Goal: Check status: Check status

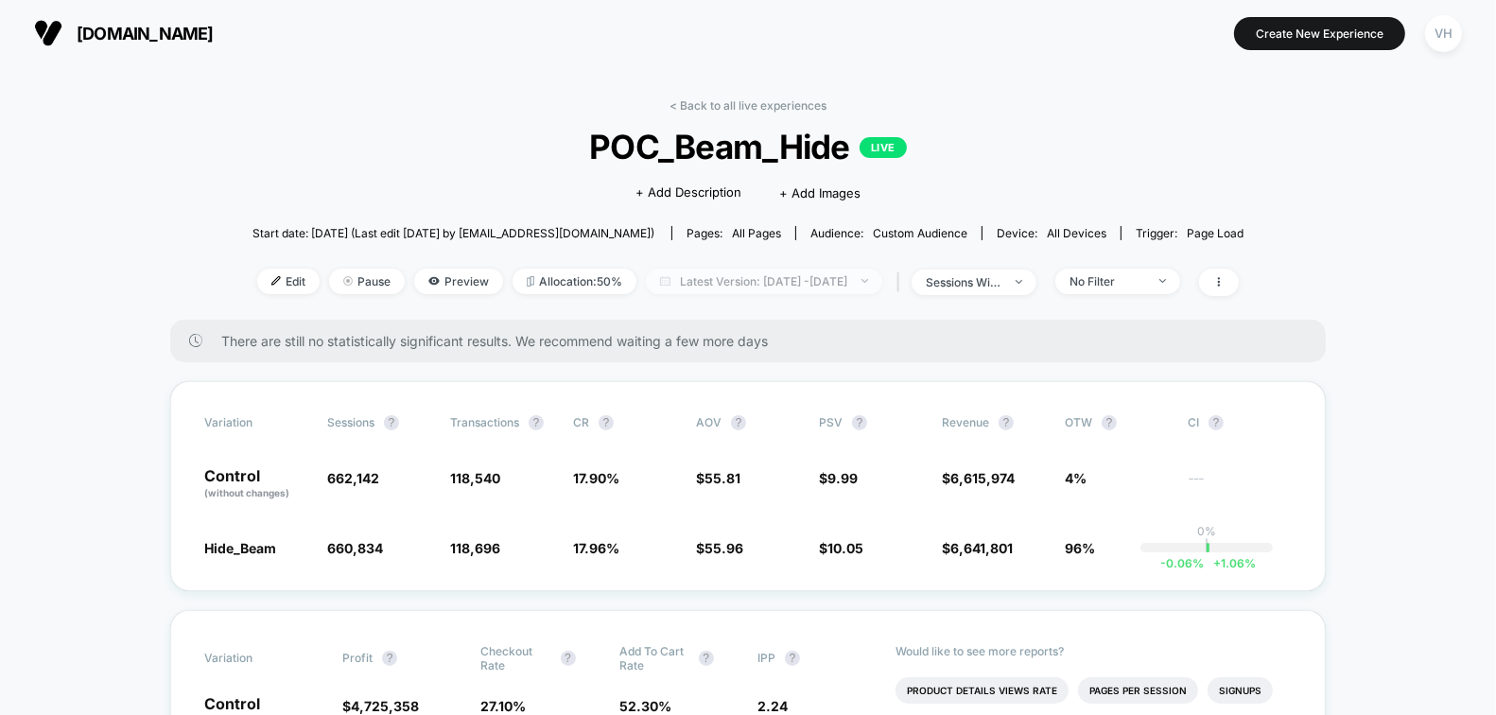
click at [824, 278] on span "Latest Version: [DATE] - [DATE]" at bounding box center [764, 282] width 236 height 26
select select "*"
select select "****"
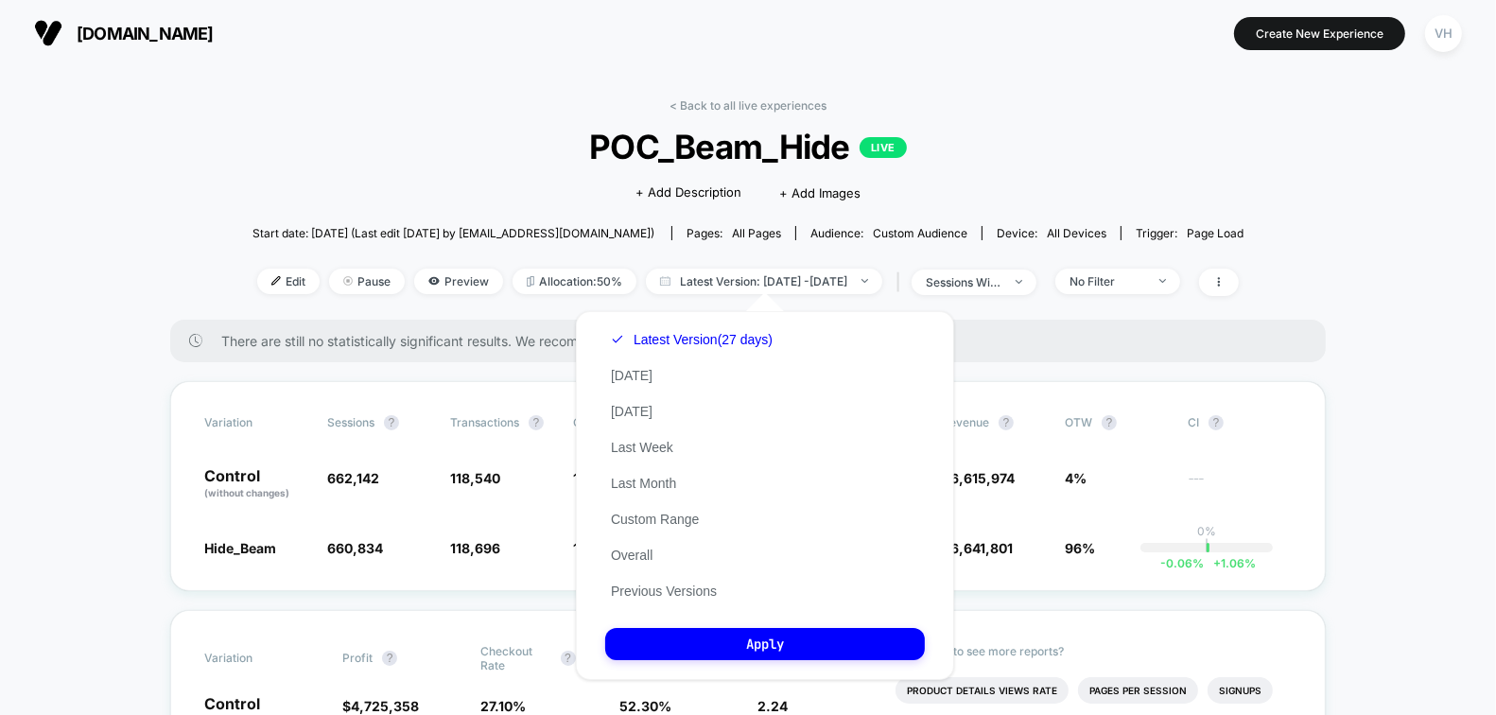
click at [671, 509] on div "Latest Version (27 days) [DATE] [DATE] Last Week Last Month Custom Range Overal…" at bounding box center [691, 464] width 173 height 287
click at [674, 521] on button "Custom Range" at bounding box center [654, 519] width 99 height 17
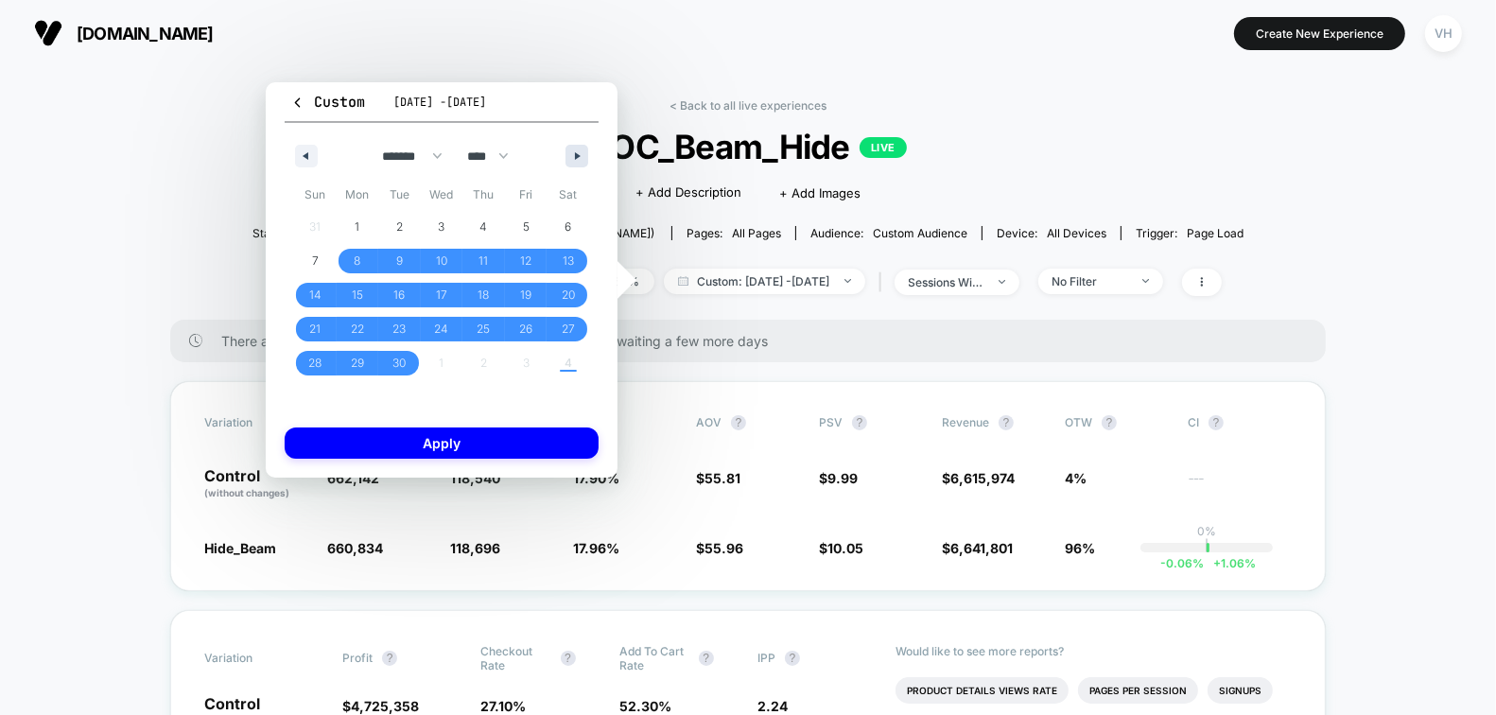
click at [585, 163] on button "button" at bounding box center [576, 156] width 23 height 23
select select "*"
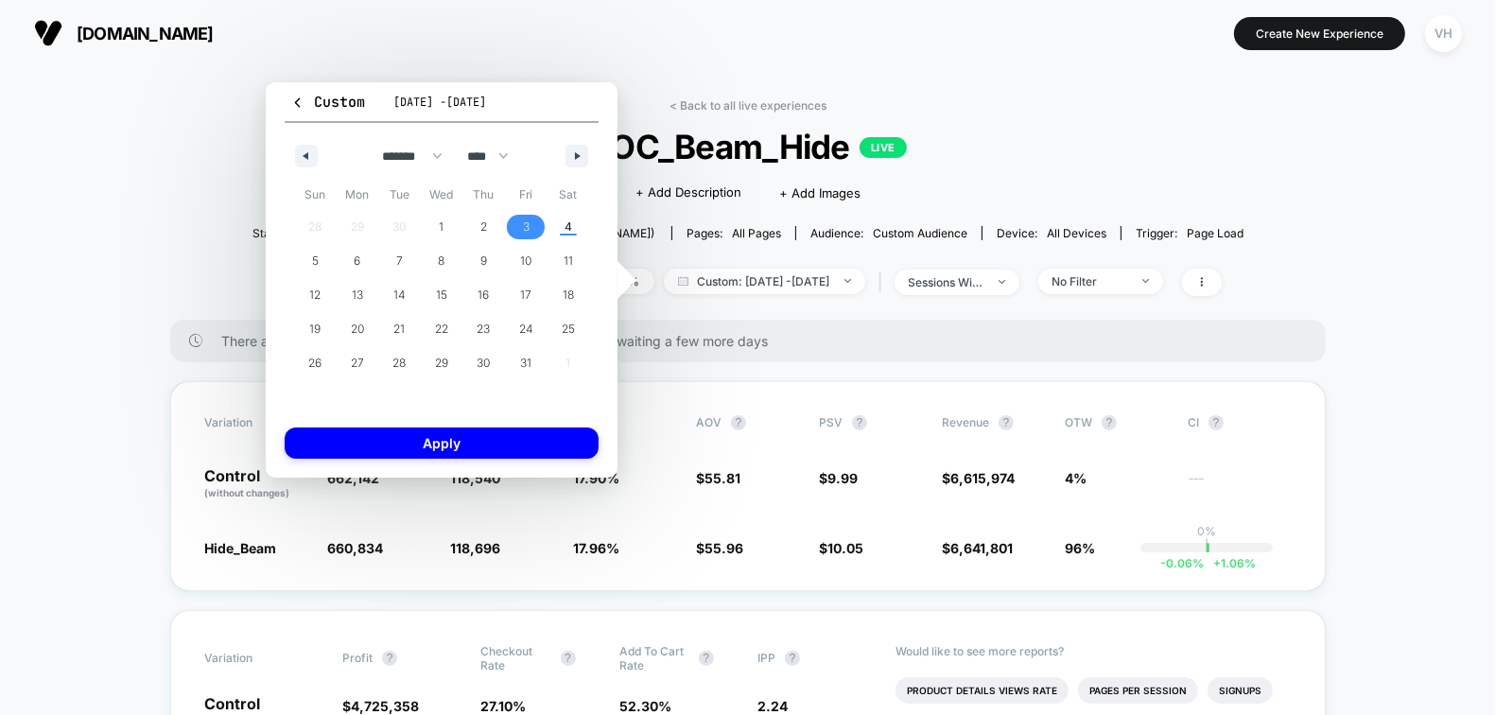
click at [527, 229] on span "3" at bounding box center [526, 227] width 7 height 34
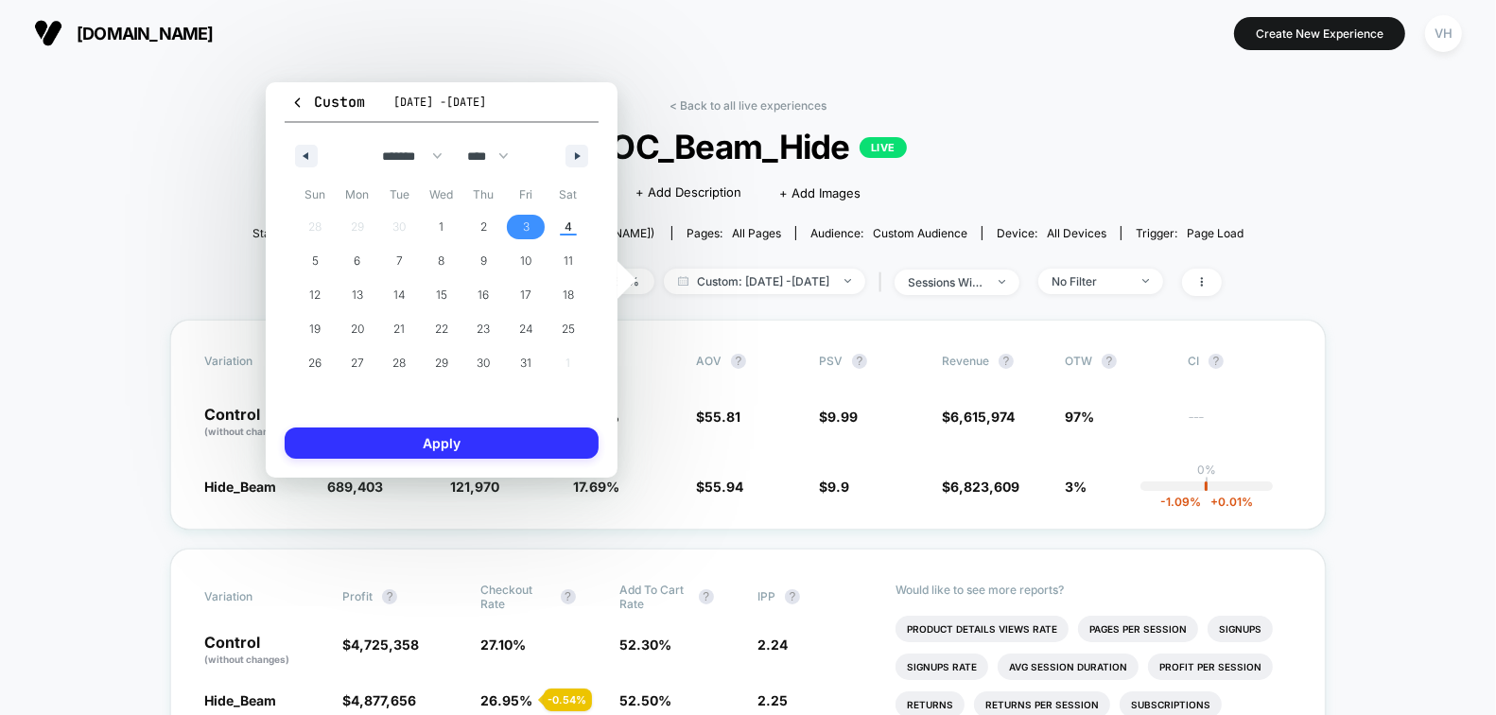
click at [458, 438] on button "Apply" at bounding box center [442, 442] width 314 height 31
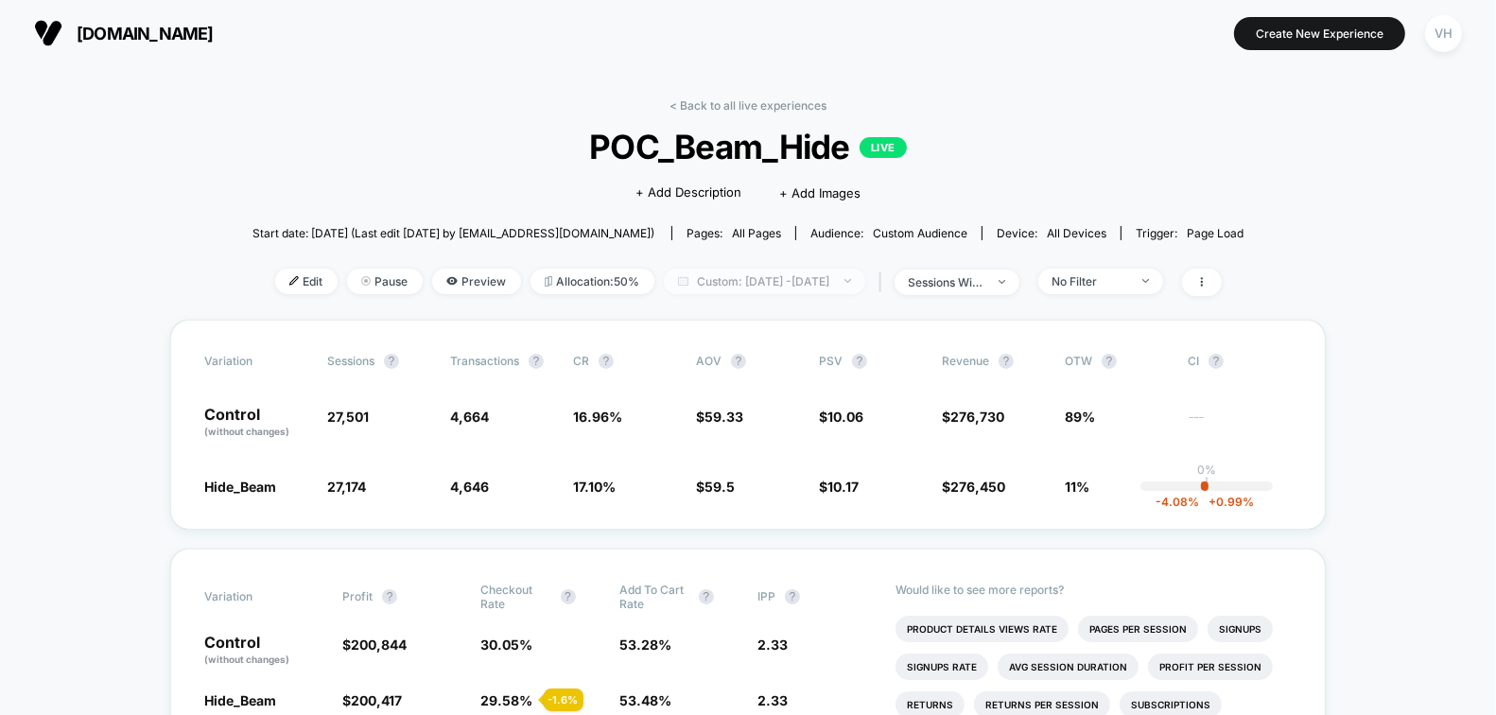
click at [825, 280] on span "Custom: [DATE] - [DATE]" at bounding box center [764, 282] width 201 height 26
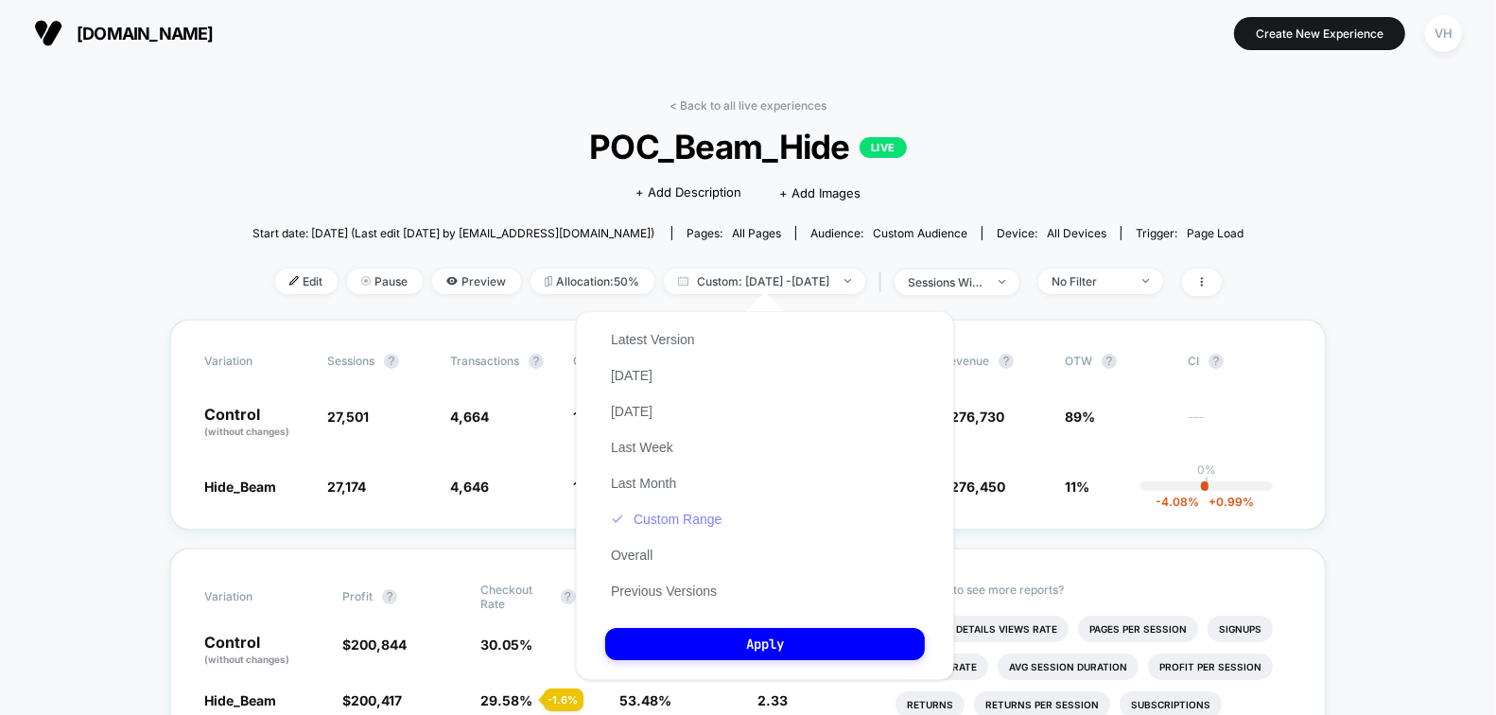
click at [708, 519] on button "Custom Range" at bounding box center [666, 519] width 122 height 17
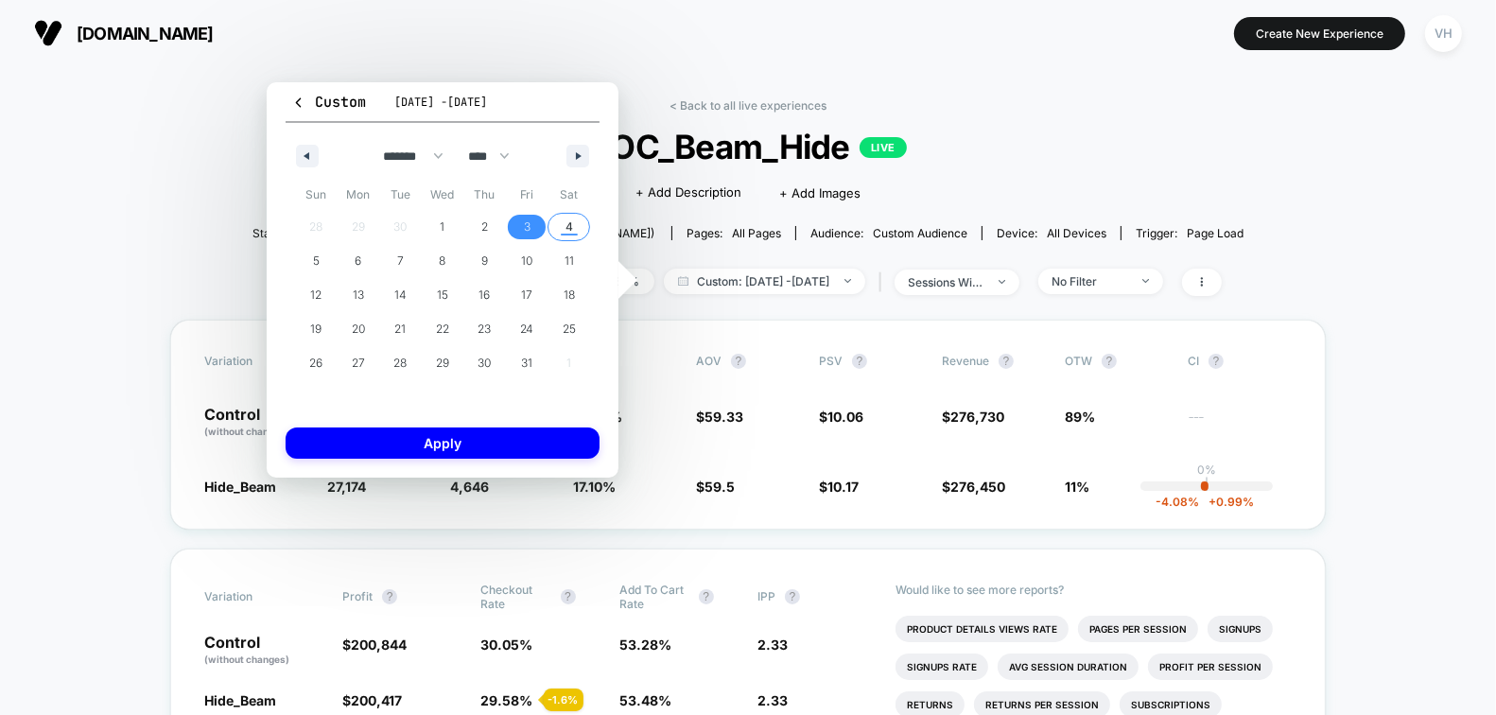
click at [570, 235] on span "4" at bounding box center [569, 227] width 8 height 34
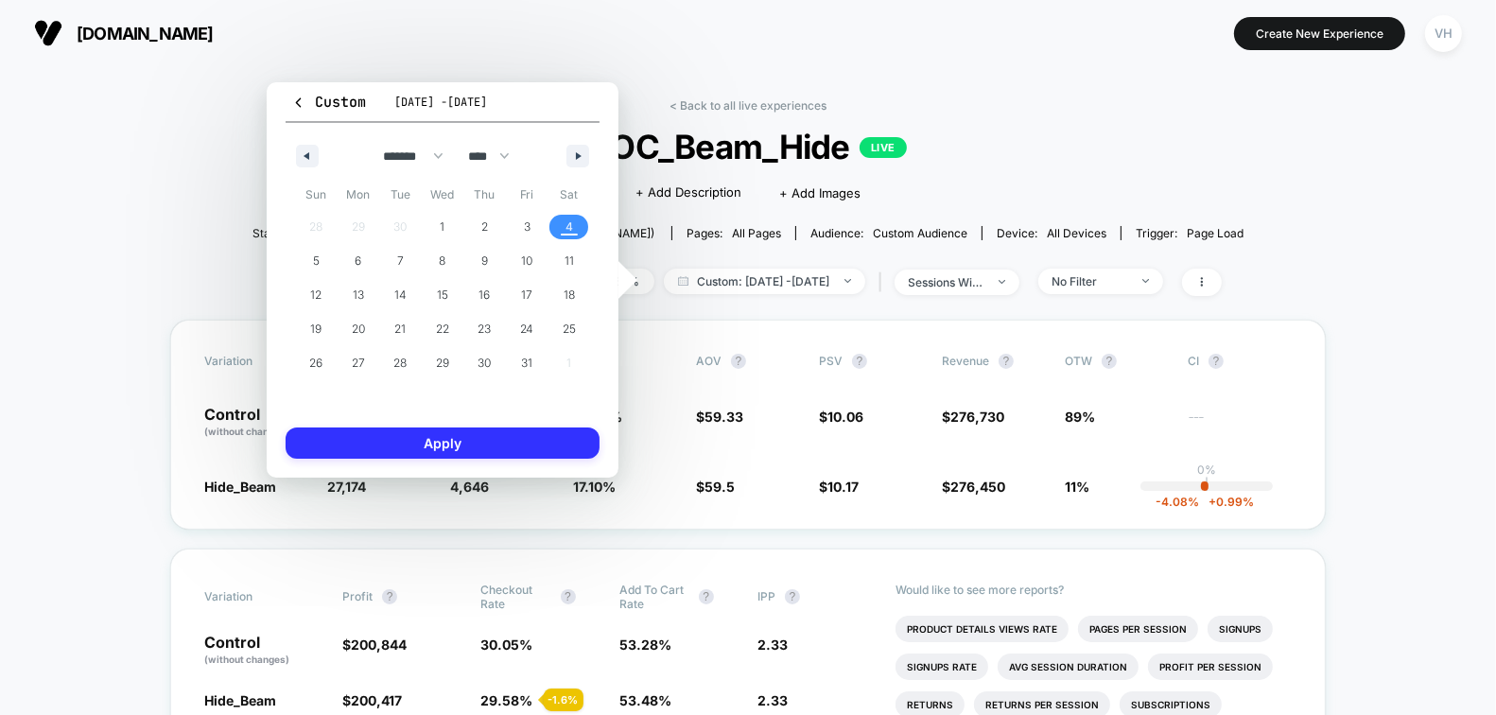
click at [522, 442] on button "Apply" at bounding box center [443, 442] width 314 height 31
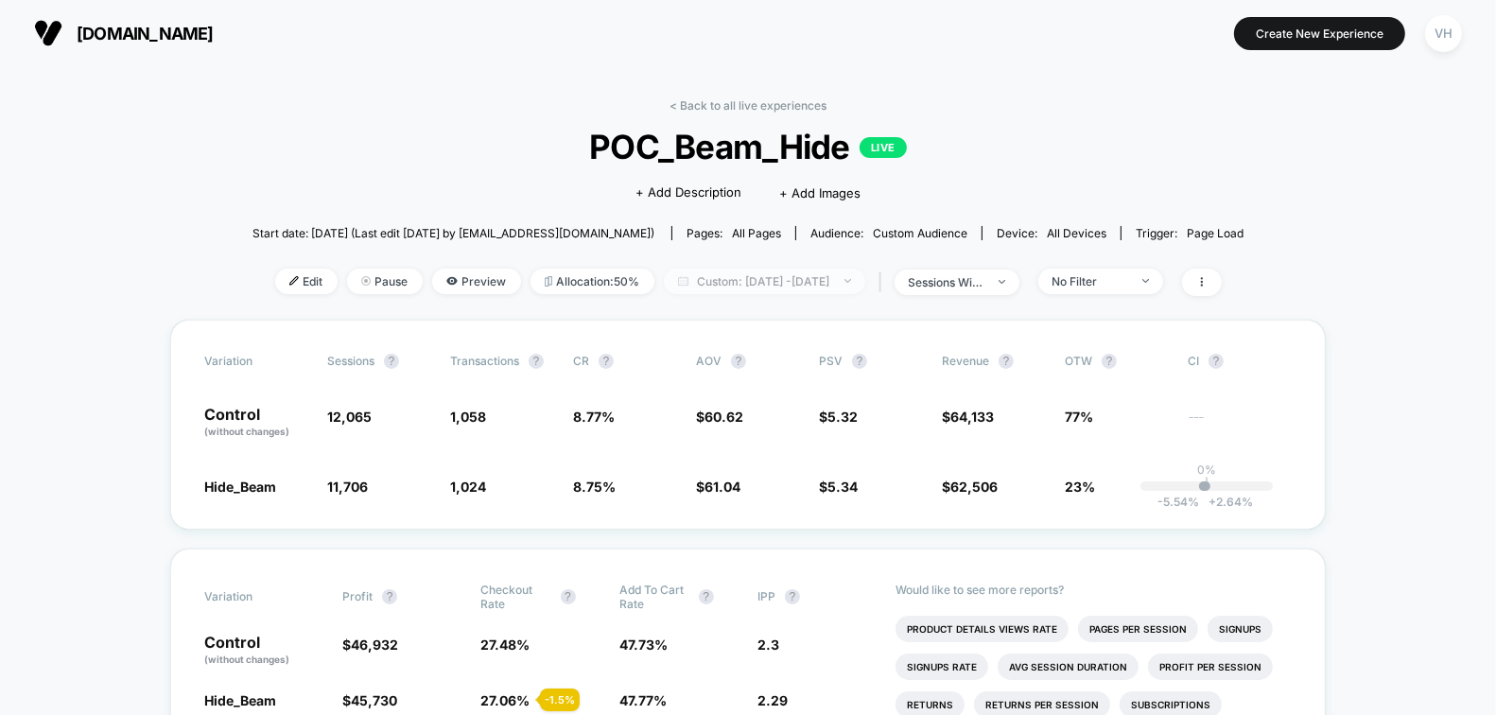
click at [831, 274] on span "Custom: [DATE] - [DATE]" at bounding box center [764, 282] width 201 height 26
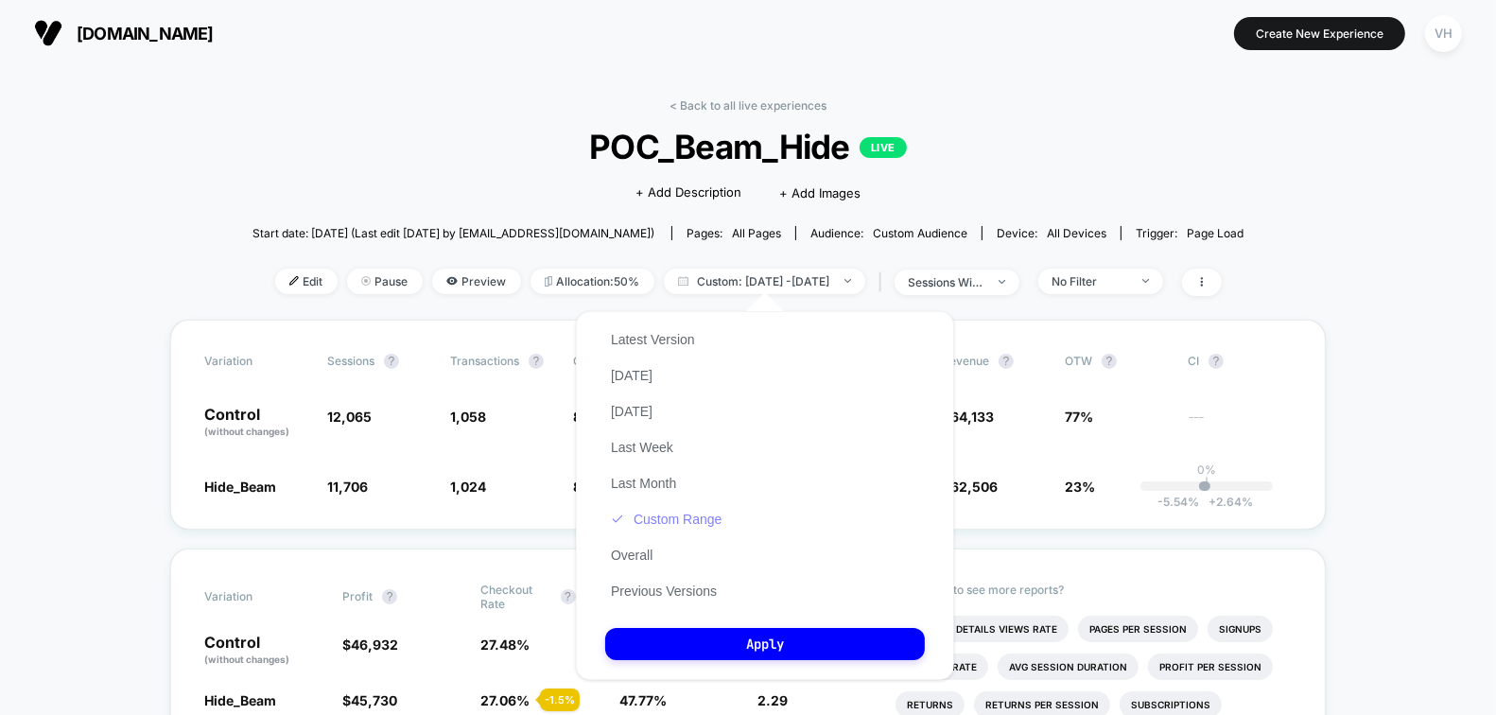
click at [681, 521] on button "Custom Range" at bounding box center [666, 519] width 122 height 17
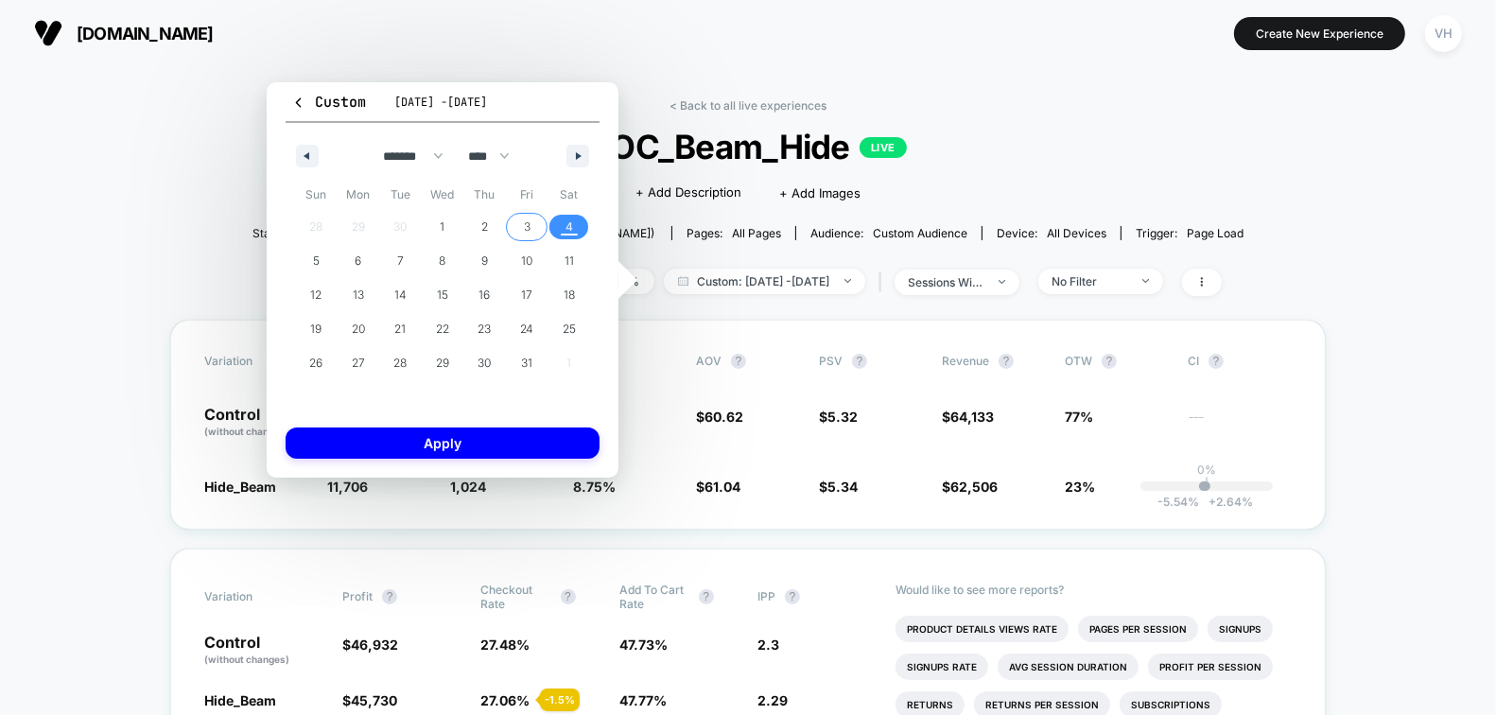
click at [514, 222] on span "3" at bounding box center [527, 227] width 43 height 25
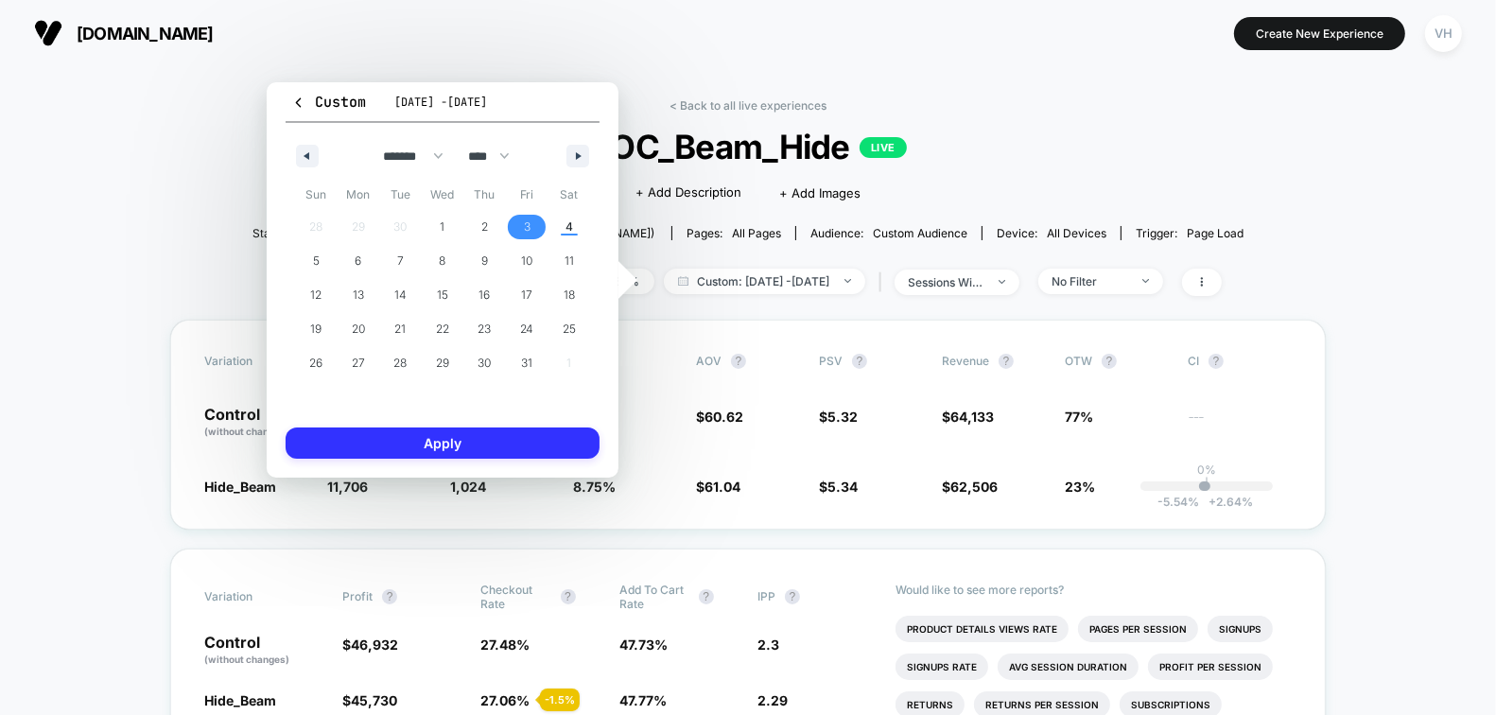
click at [482, 447] on button "Apply" at bounding box center [443, 442] width 314 height 31
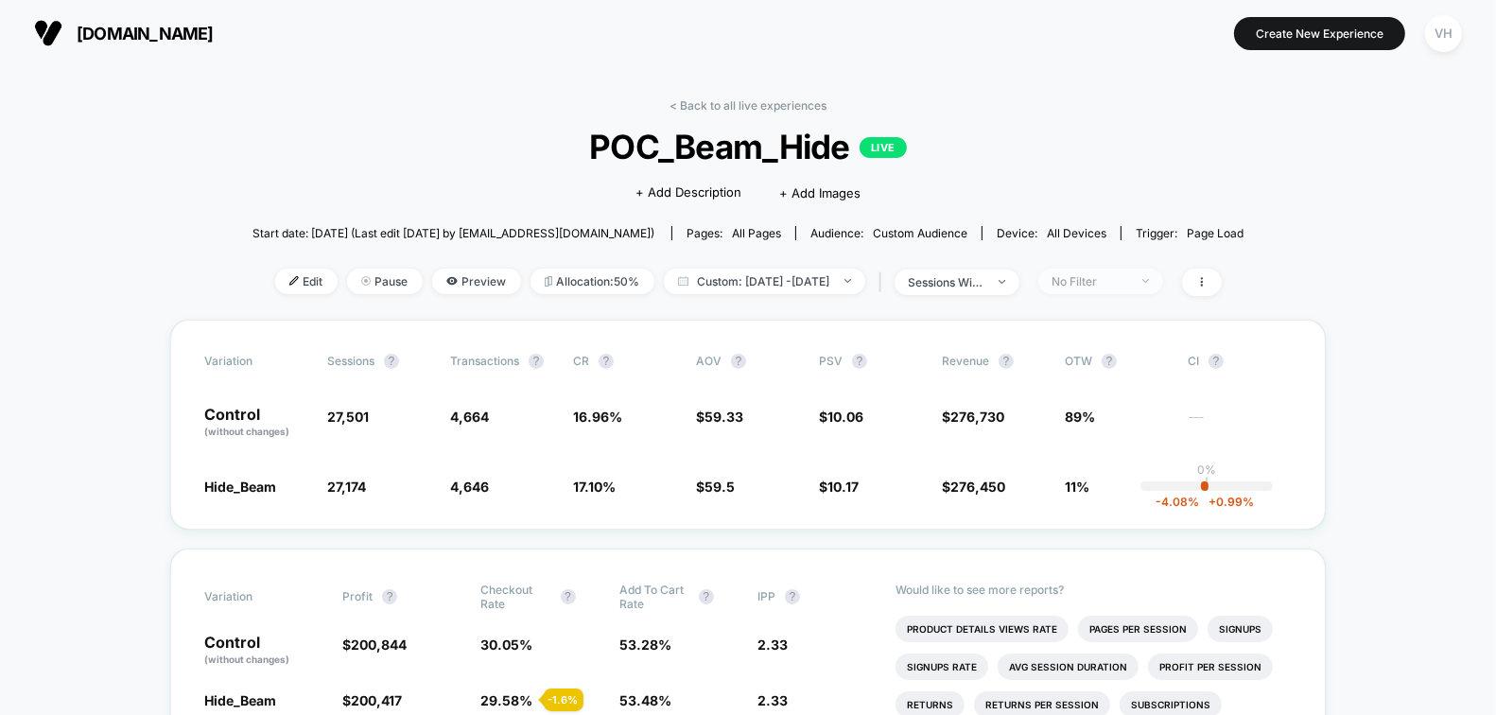
click at [1128, 283] on div "No Filter" at bounding box center [1090, 281] width 76 height 14
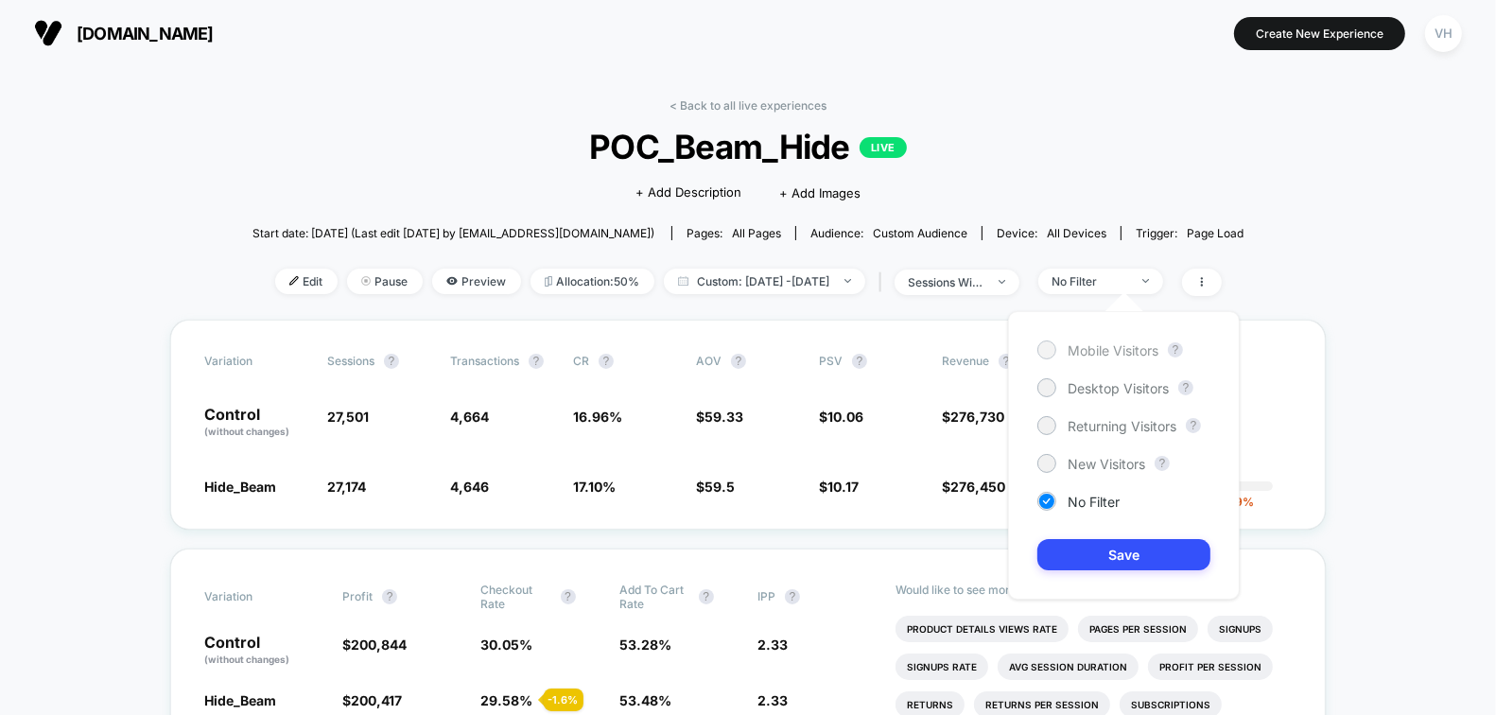
click at [1104, 352] on span "Mobile Visitors" at bounding box center [1112, 350] width 91 height 16
click at [1082, 555] on button "Save" at bounding box center [1123, 554] width 173 height 31
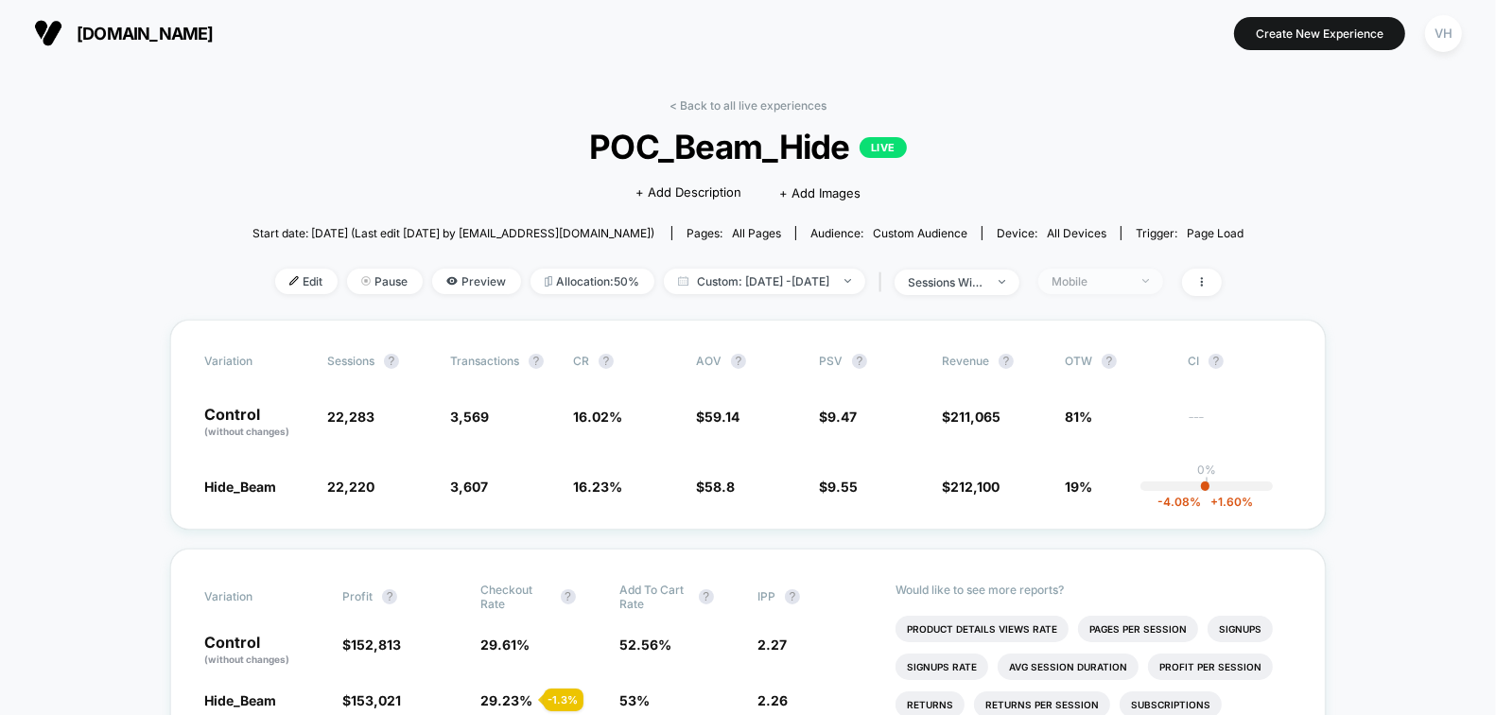
click at [1128, 274] on div "Mobile" at bounding box center [1090, 281] width 76 height 14
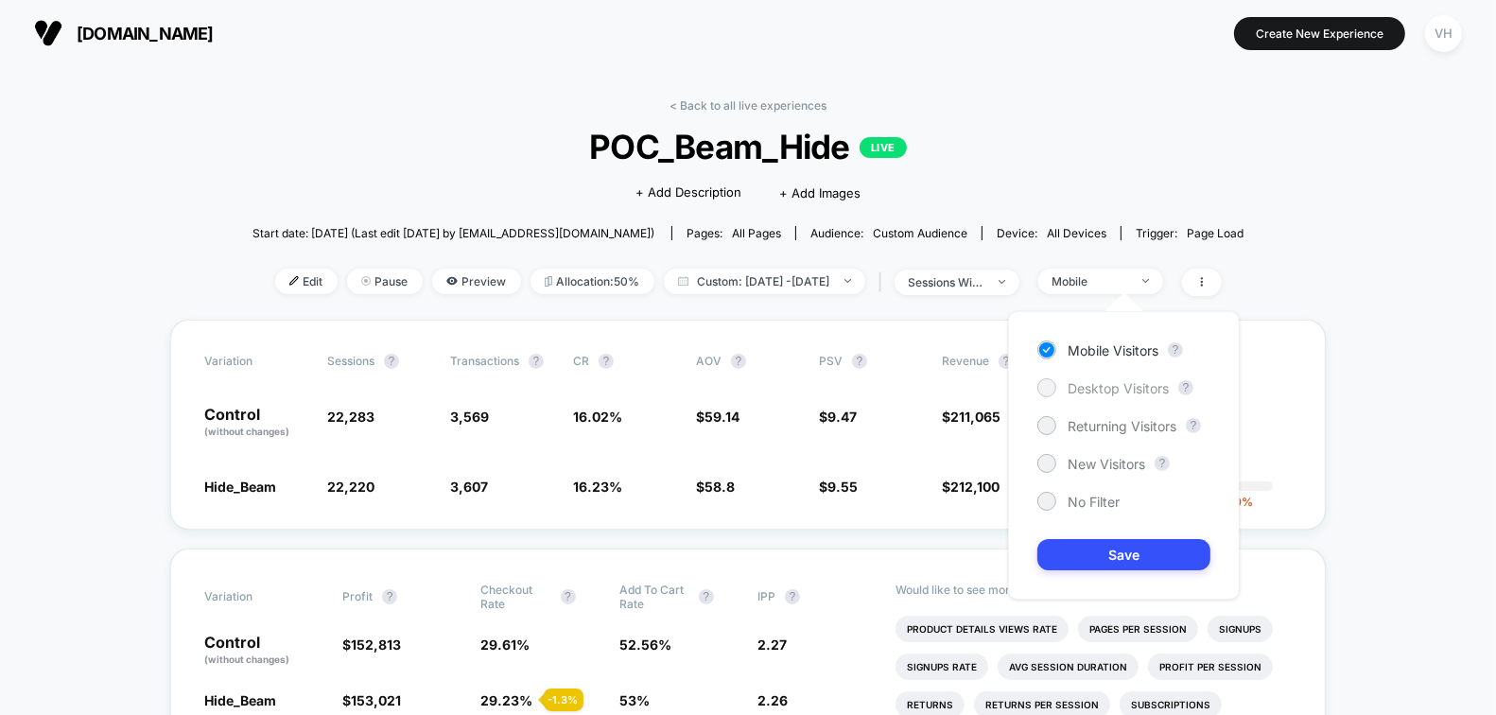
click at [1082, 384] on span "Desktop Visitors" at bounding box center [1117, 388] width 101 height 16
click at [1071, 560] on button "Save" at bounding box center [1123, 554] width 173 height 31
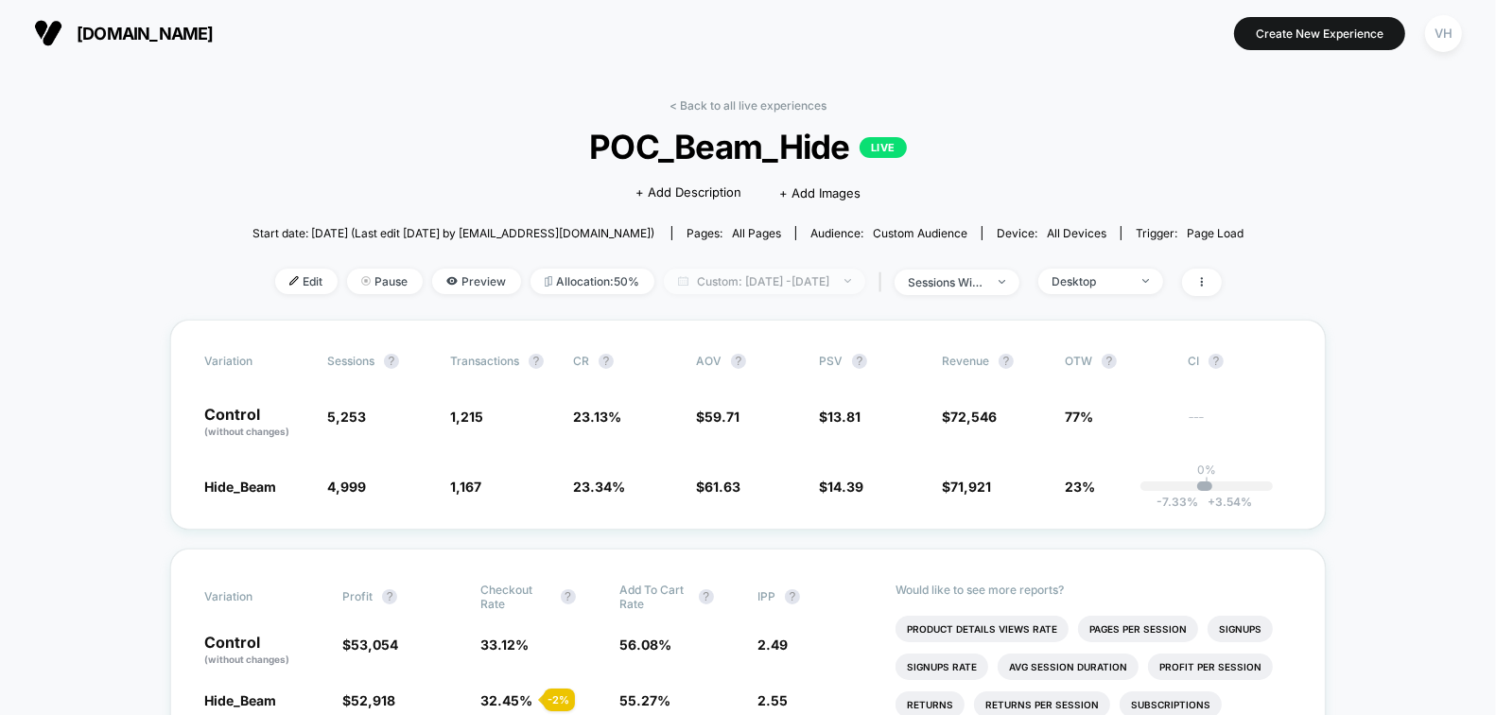
click at [865, 291] on span "Custom: [DATE] - [DATE]" at bounding box center [764, 282] width 201 height 26
select select "*"
select select "****"
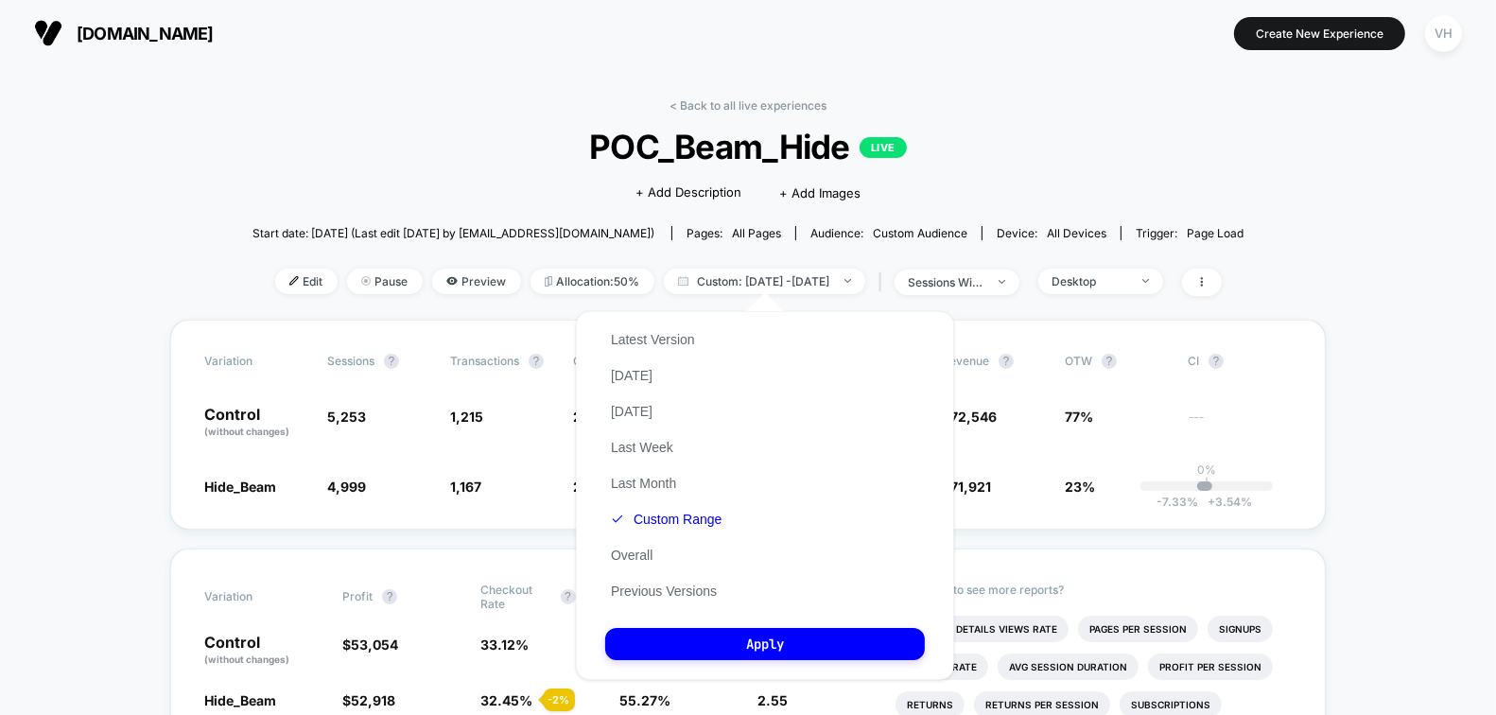
click at [718, 509] on div "Latest Version [DATE] [DATE] Last Week Last Month Custom Range Overall Previous…" at bounding box center [666, 464] width 122 height 287
click at [718, 517] on button "Custom Range" at bounding box center [666, 519] width 122 height 17
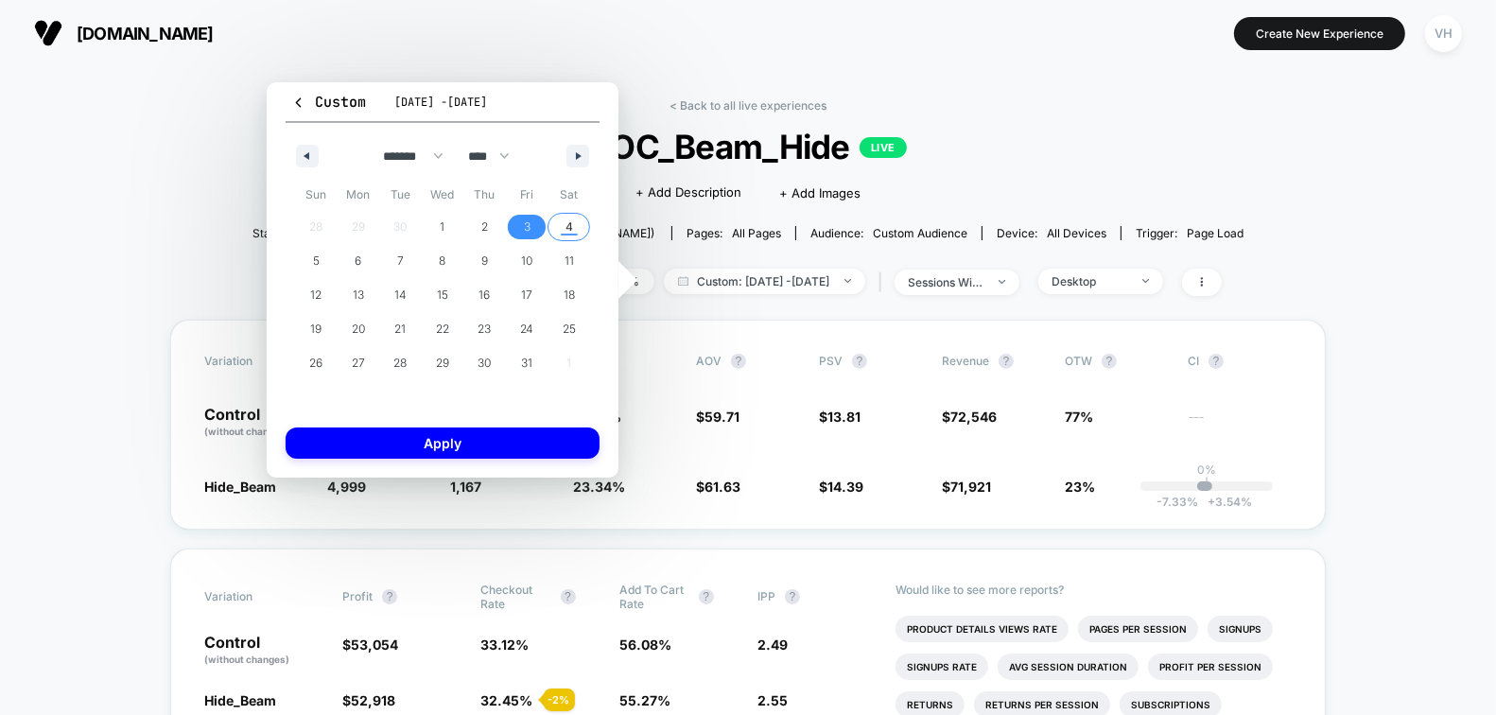
click at [562, 220] on span "4" at bounding box center [568, 227] width 43 height 25
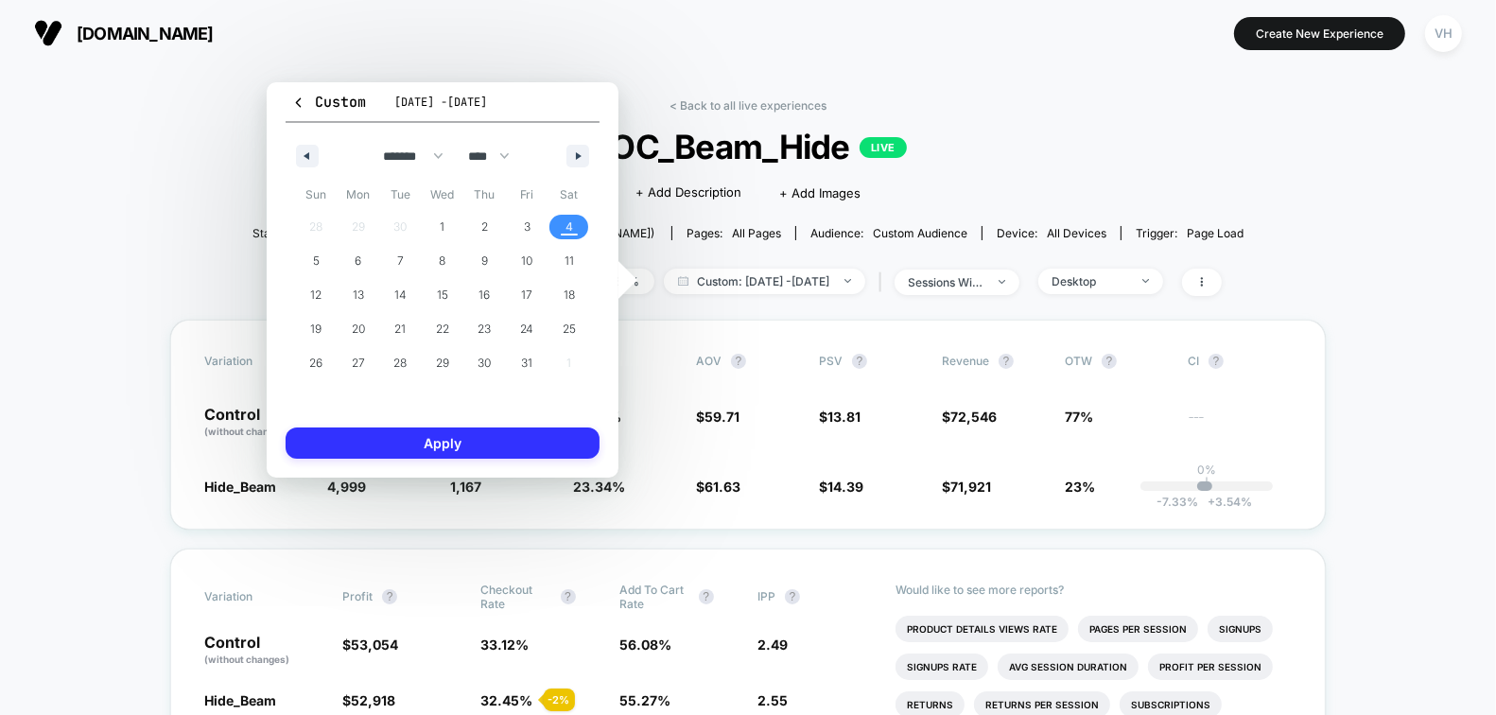
click at [489, 444] on button "Apply" at bounding box center [443, 442] width 314 height 31
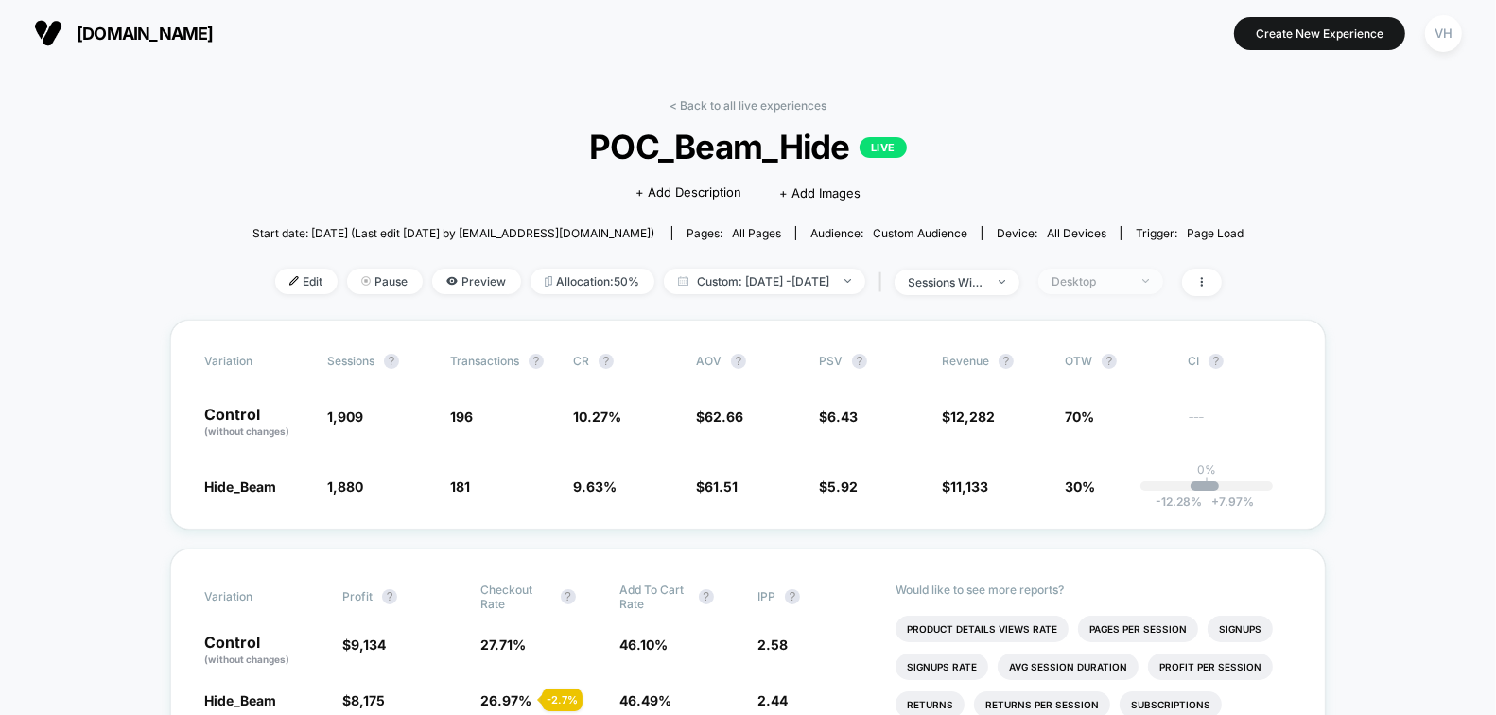
click at [1128, 285] on div "Desktop" at bounding box center [1090, 281] width 76 height 14
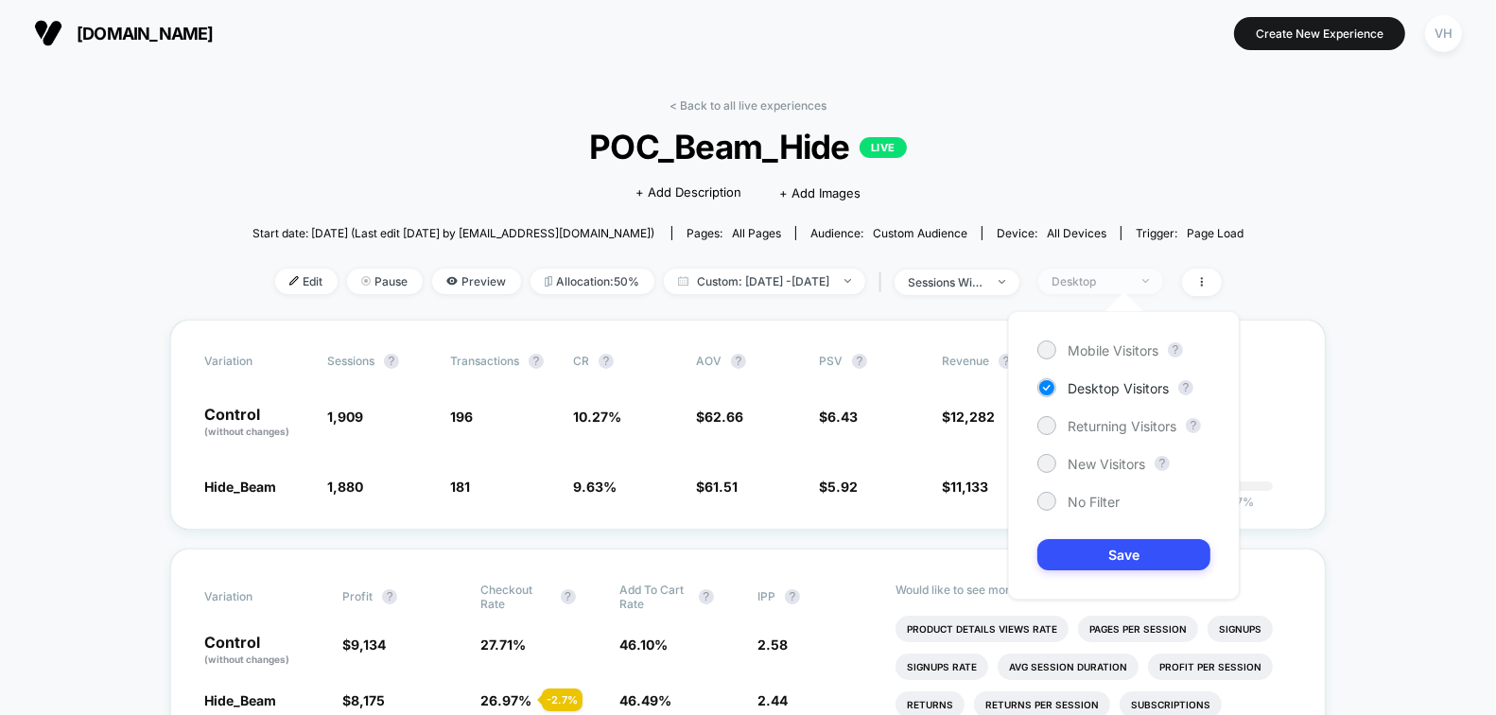
click at [1128, 286] on div "Desktop" at bounding box center [1090, 281] width 76 height 14
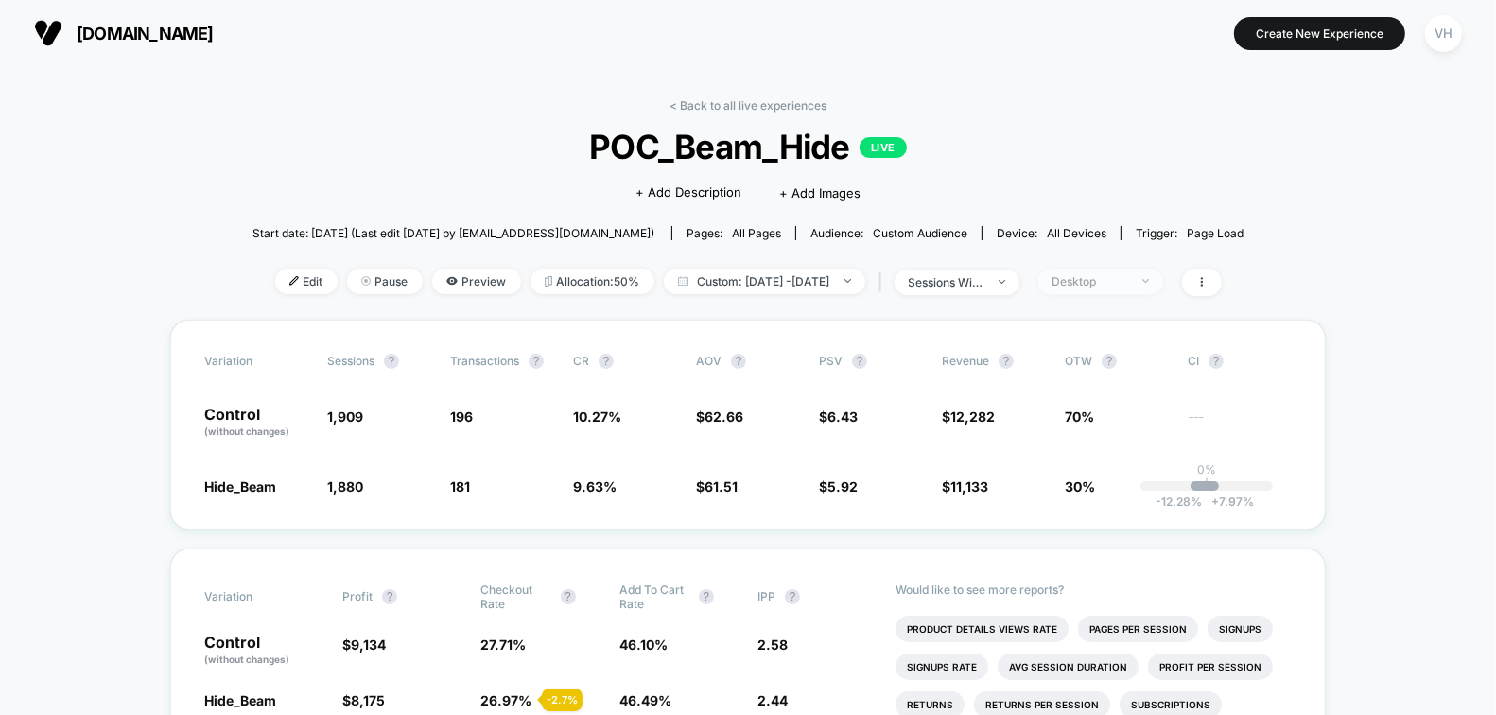
click at [1139, 270] on span "Desktop" at bounding box center [1100, 282] width 125 height 26
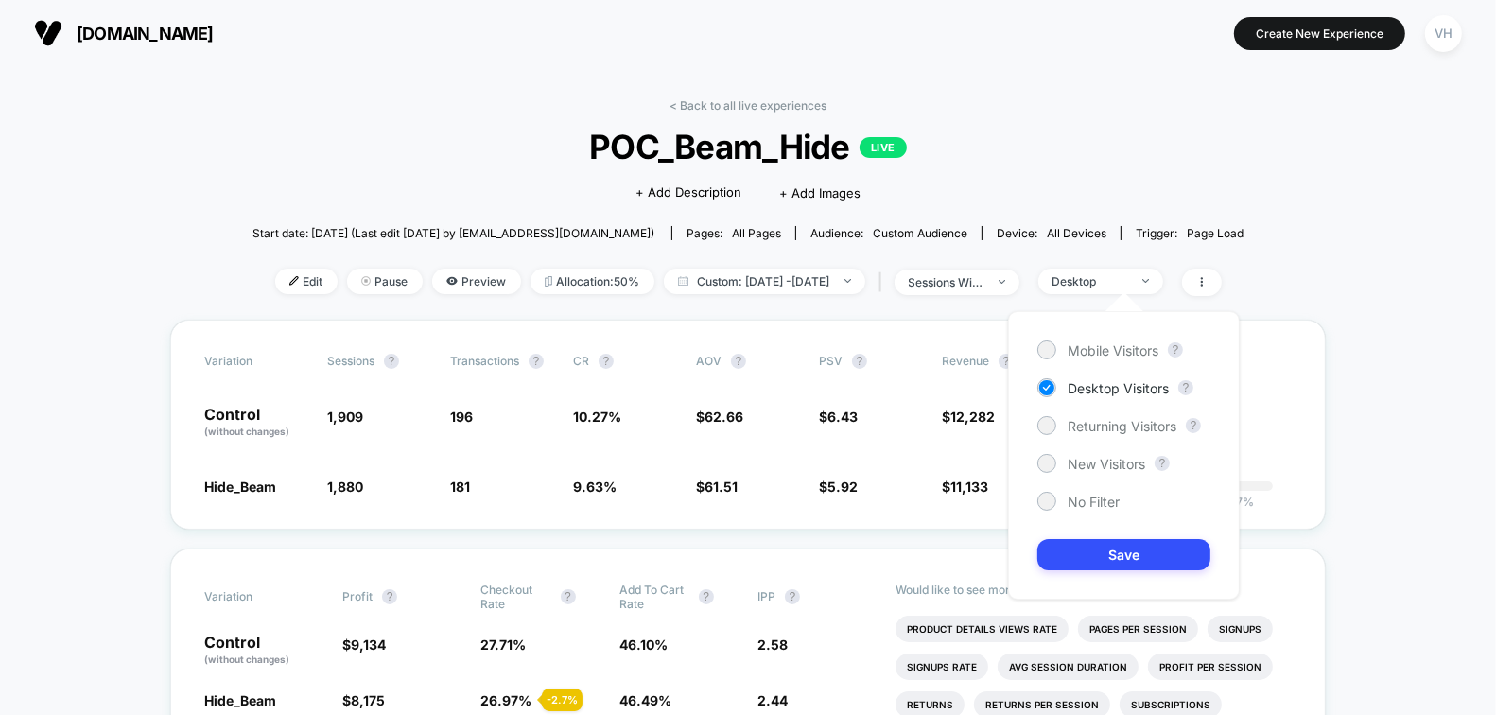
click at [1128, 348] on span "Mobile Visitors" at bounding box center [1112, 350] width 91 height 16
click at [1110, 552] on button "Save" at bounding box center [1123, 554] width 173 height 31
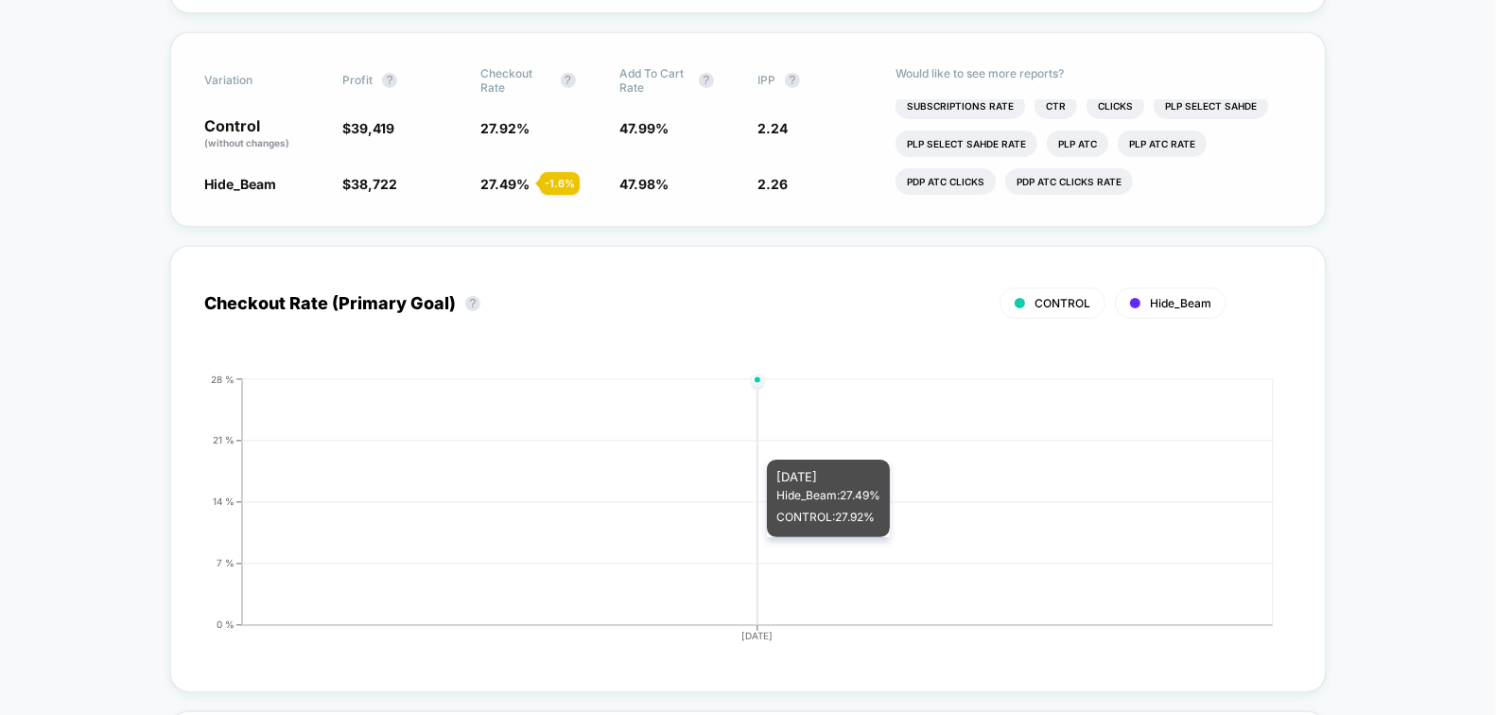
scroll to position [488, 0]
